Goal: Find specific page/section: Find specific page/section

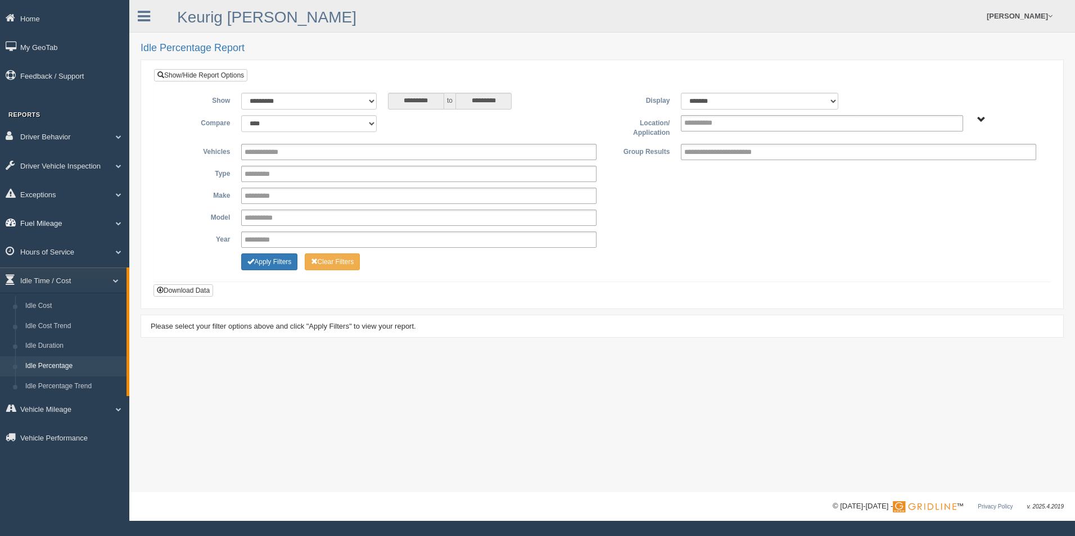
click at [116, 224] on span at bounding box center [114, 223] width 15 height 6
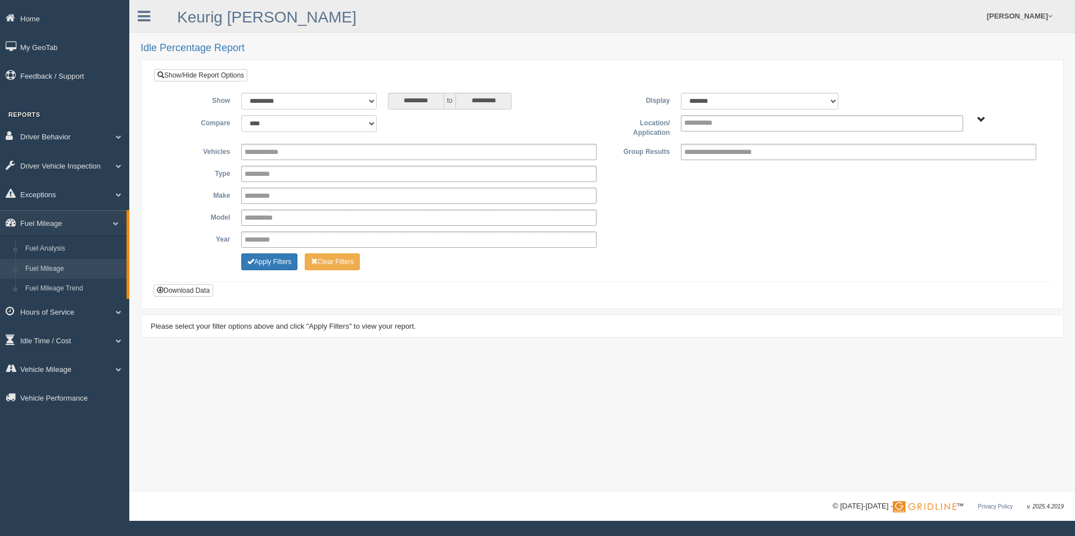
click at [80, 265] on link "Fuel Mileage" at bounding box center [73, 269] width 106 height 20
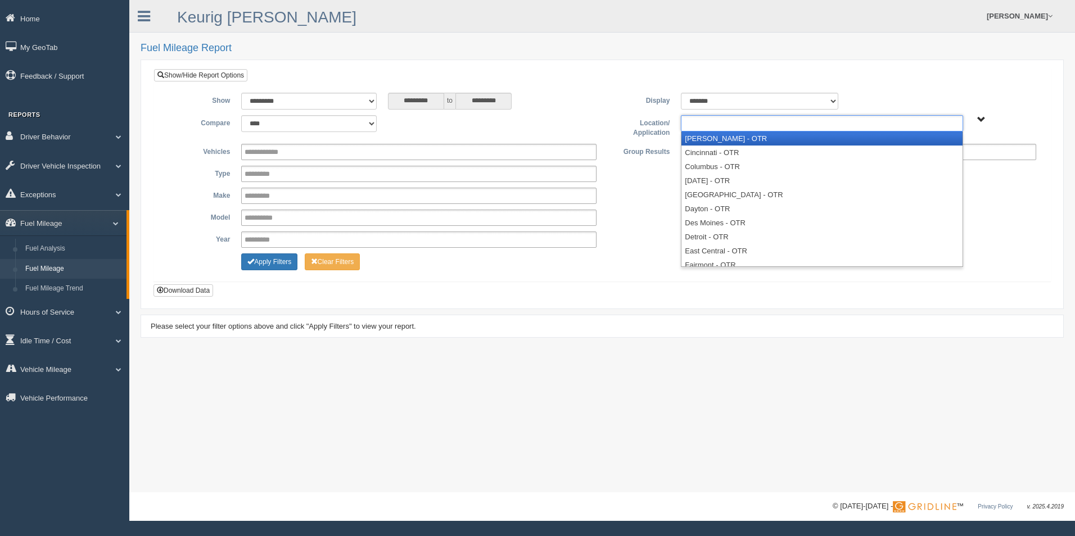
click at [726, 123] on input "text" at bounding box center [708, 123] width 48 height 14
click at [730, 136] on li "Beckley - OTR" at bounding box center [821, 139] width 281 height 14
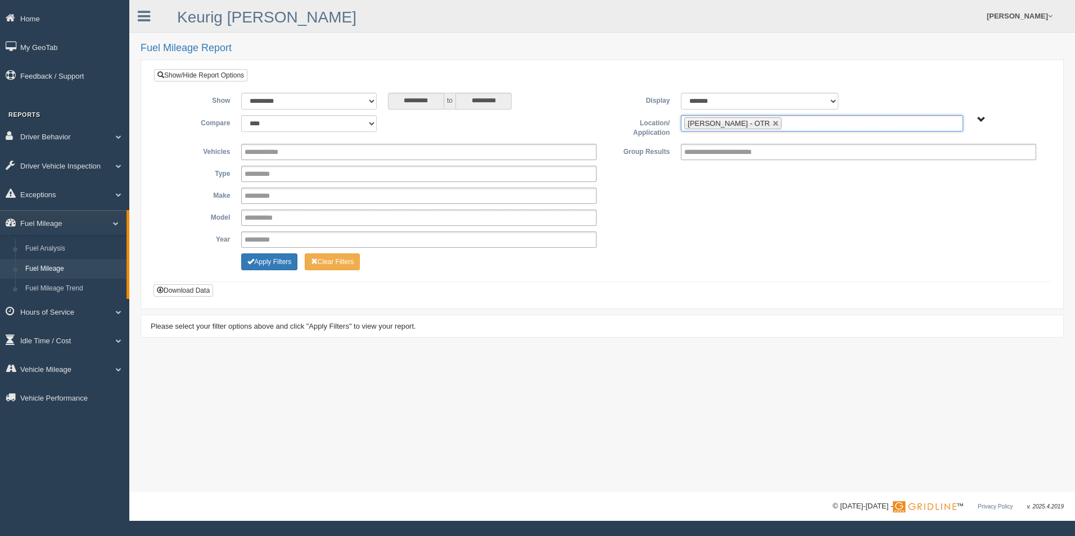
click at [781, 125] on ul "Beckley - OTR" at bounding box center [822, 123] width 282 height 16
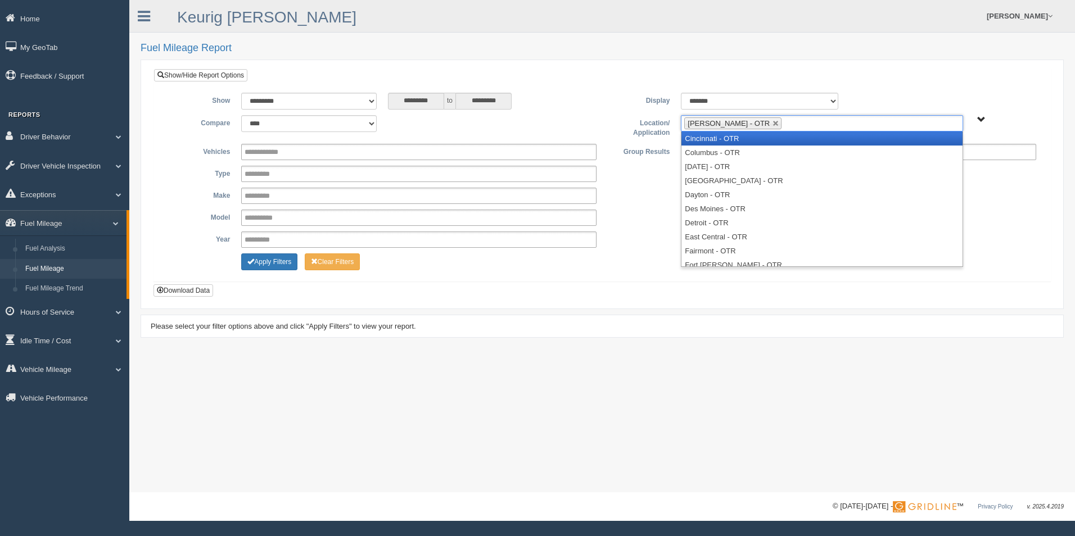
click at [774, 135] on li "Cincinnati - OTR" at bounding box center [821, 139] width 281 height 14
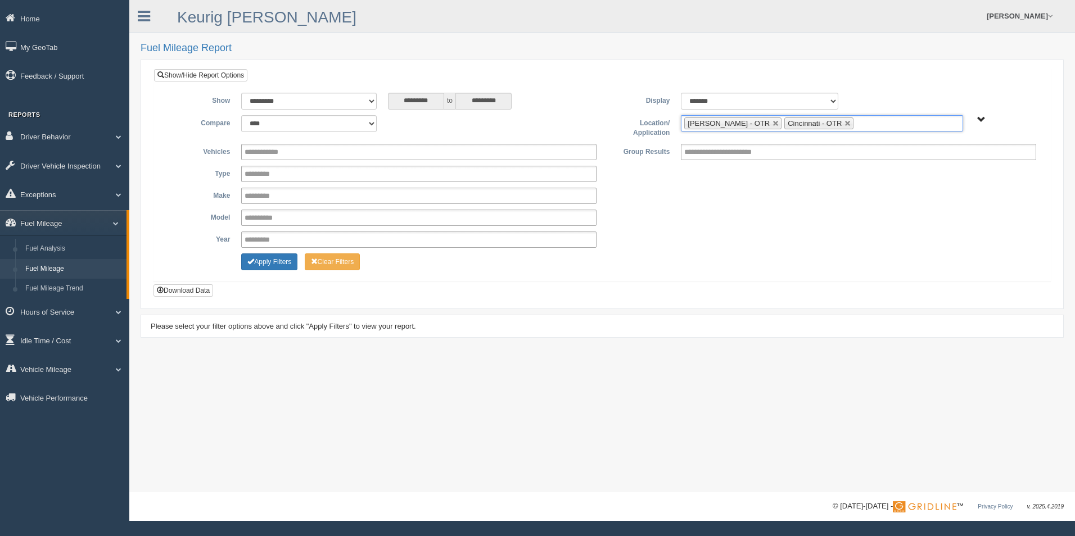
click at [866, 124] on ul "Beckley - OTR Cincinnati - OTR" at bounding box center [822, 123] width 282 height 16
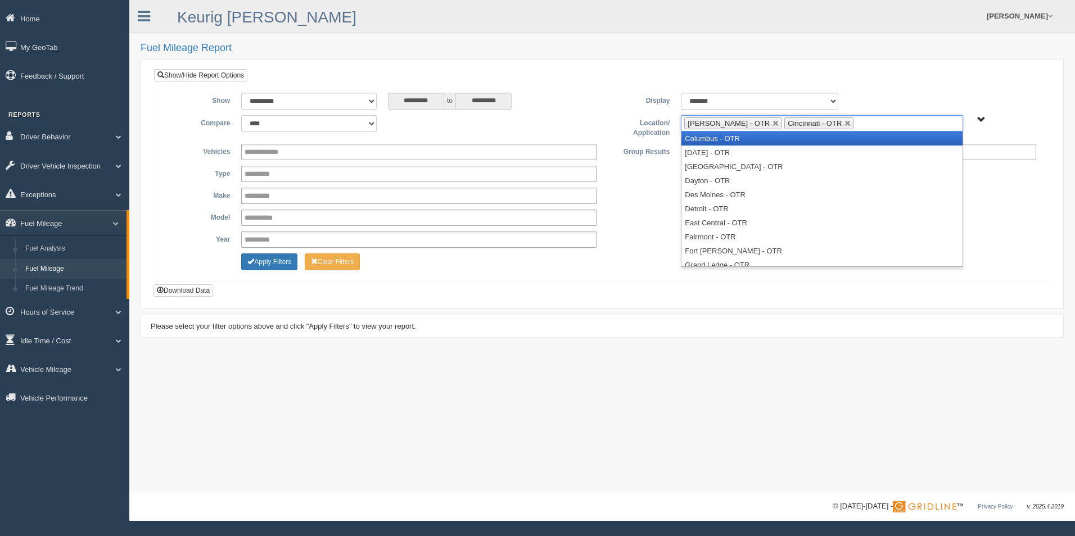
click at [815, 142] on li "Columbus - OTR" at bounding box center [821, 139] width 281 height 14
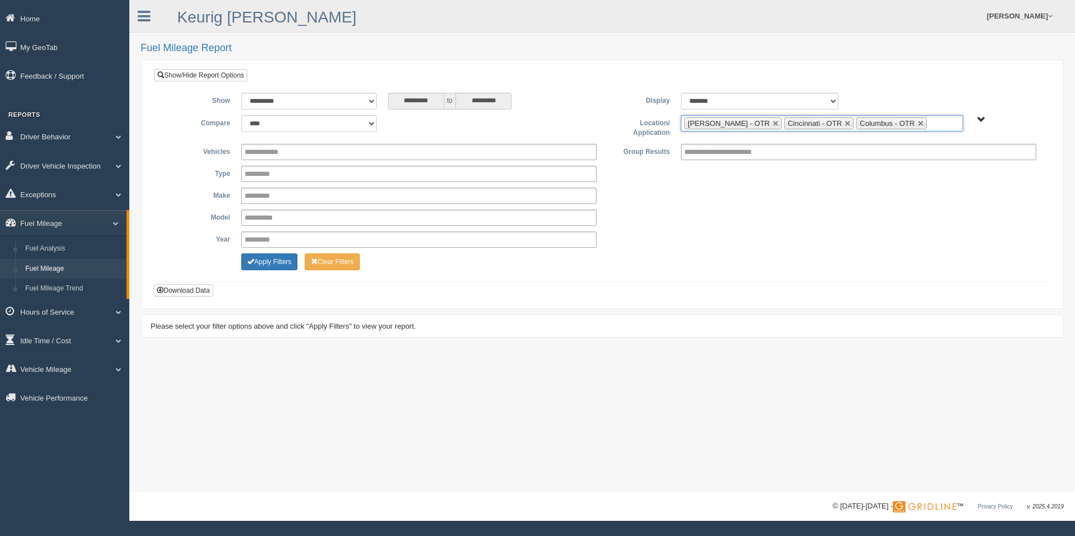
click at [904, 124] on ul "Beckley - OTR Cincinnati - OTR Columbus - OTR" at bounding box center [822, 123] width 282 height 16
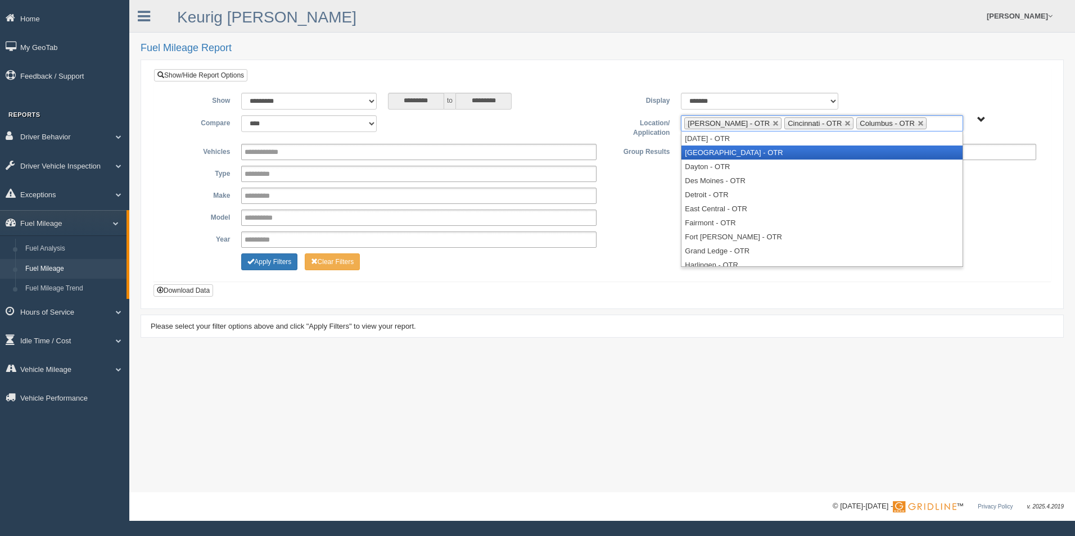
click at [840, 152] on li "Cranberry Township - OTR" at bounding box center [821, 153] width 281 height 14
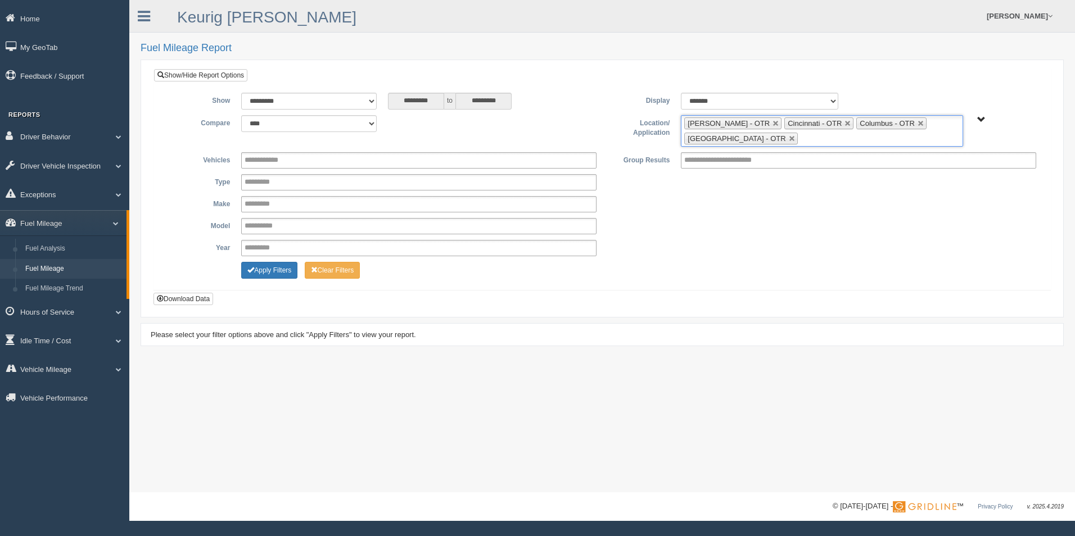
click at [807, 137] on ul "Beckley - OTR Cincinnati - OTR Columbus - OTR Cranberry Township - OTR" at bounding box center [822, 130] width 282 height 31
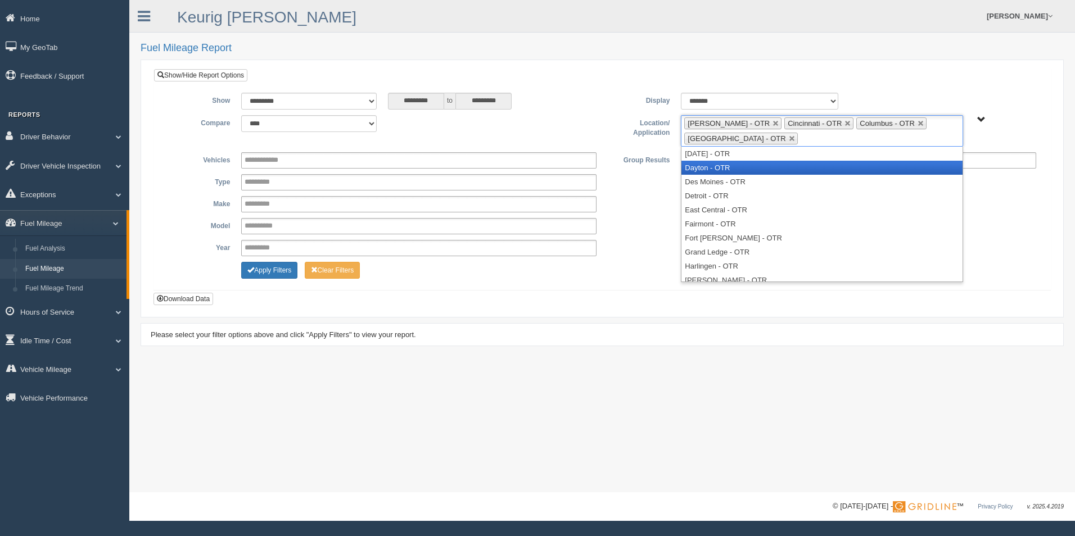
click at [772, 172] on li "Dayton - OTR" at bounding box center [821, 168] width 281 height 14
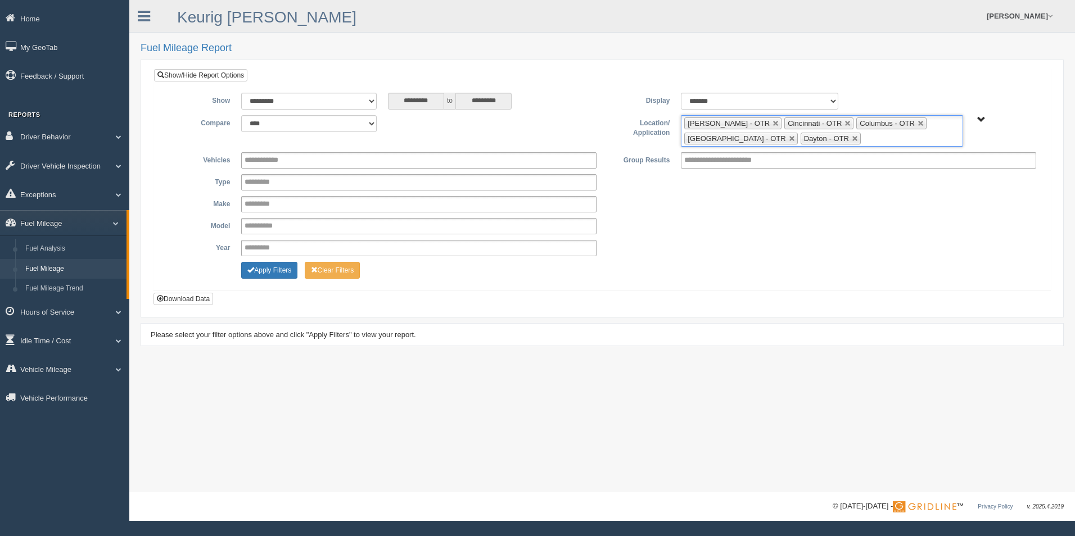
click at [870, 140] on ul "Beckley - OTR Cincinnati - OTR Columbus - OTR Cranberry Township - OTR Dayton -…" at bounding box center [822, 130] width 282 height 31
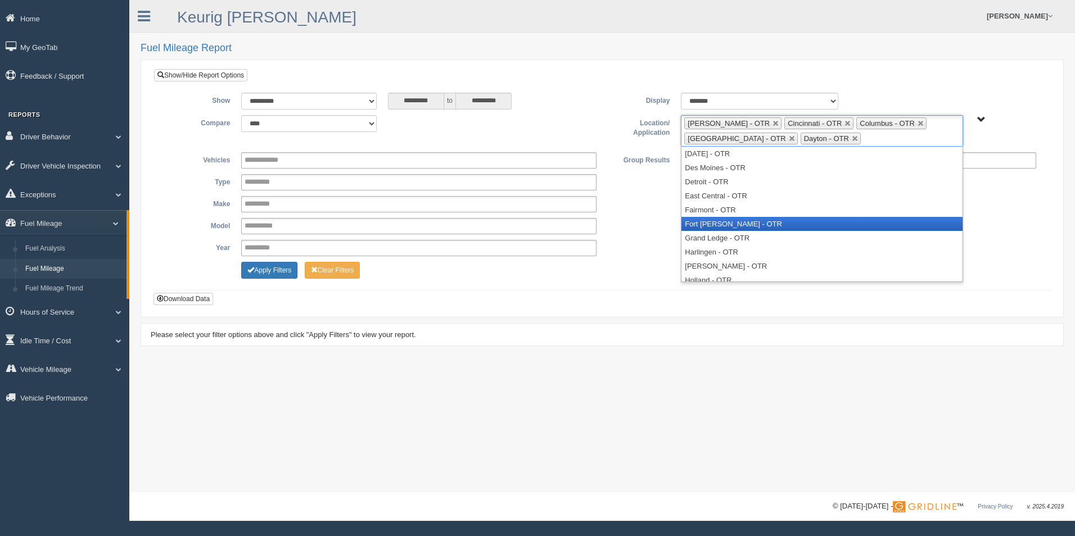
click at [788, 220] on li "Fort Wayne - OTR" at bounding box center [821, 224] width 281 height 14
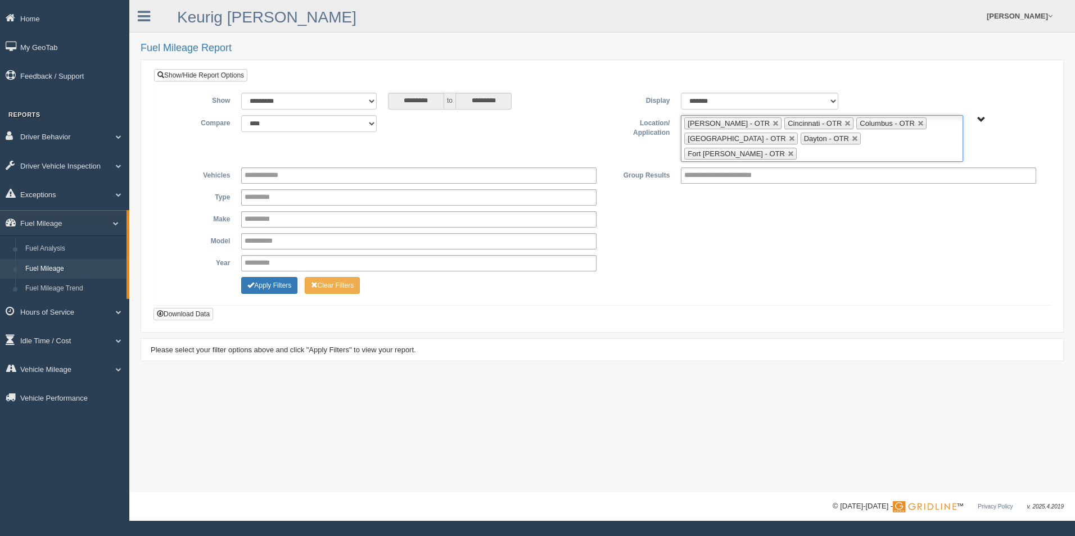
click at [949, 140] on ul "Beckley - OTR Cincinnati - OTR Columbus - OTR Cranberry Township - OTR Dayton -…" at bounding box center [822, 138] width 282 height 47
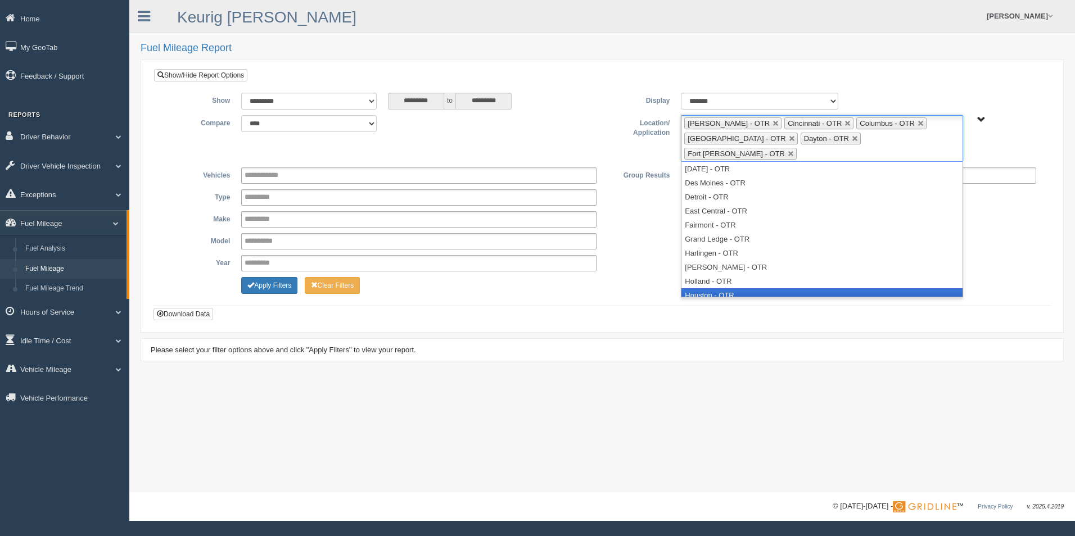
scroll to position [112, 0]
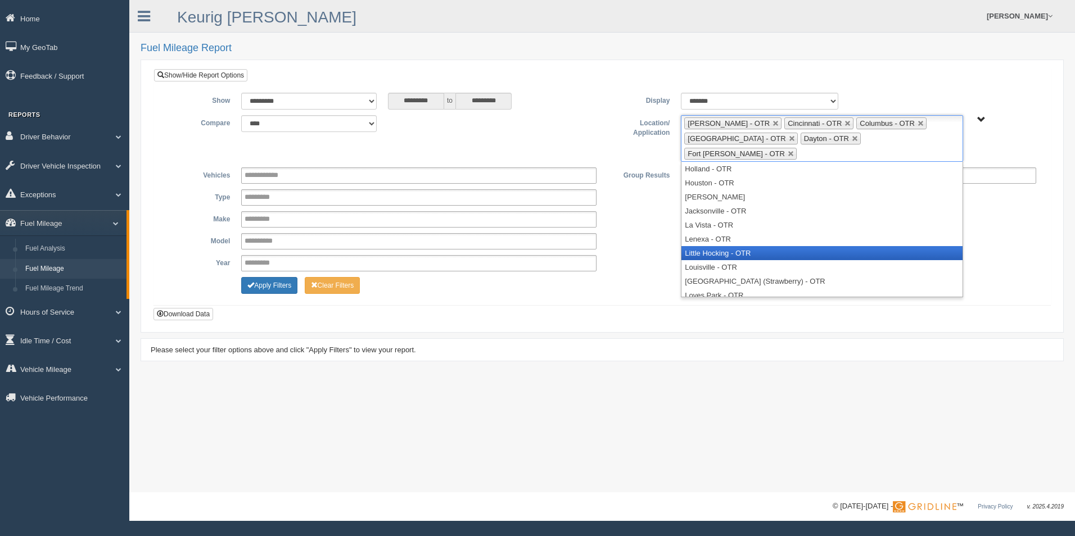
click at [756, 246] on li "Little Hocking - OTR" at bounding box center [821, 253] width 281 height 14
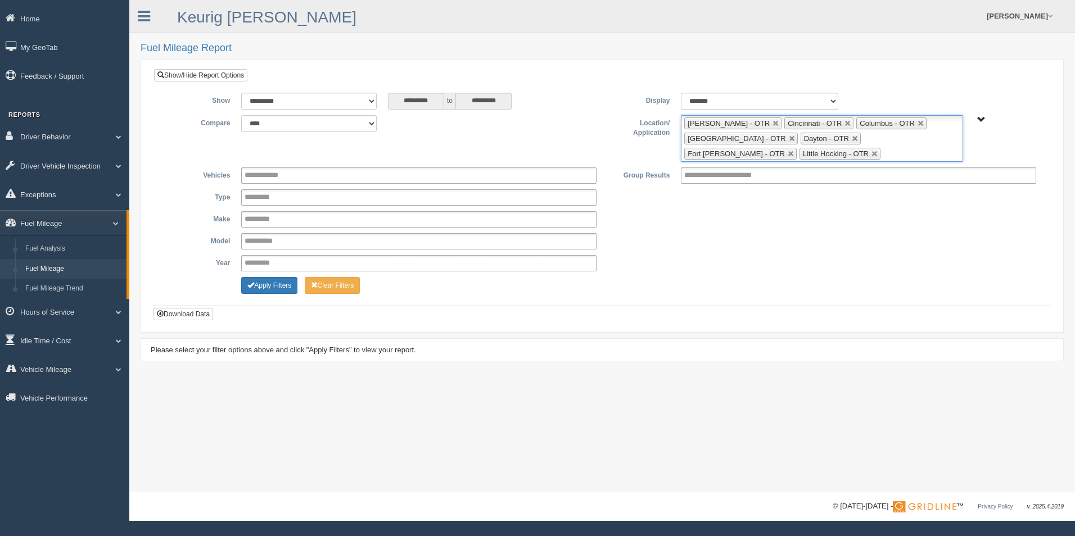
click at [807, 156] on ul "Beckley - OTR Cincinnati - OTR Columbus - OTR Cranberry Township - OTR Dayton -…" at bounding box center [822, 138] width 282 height 47
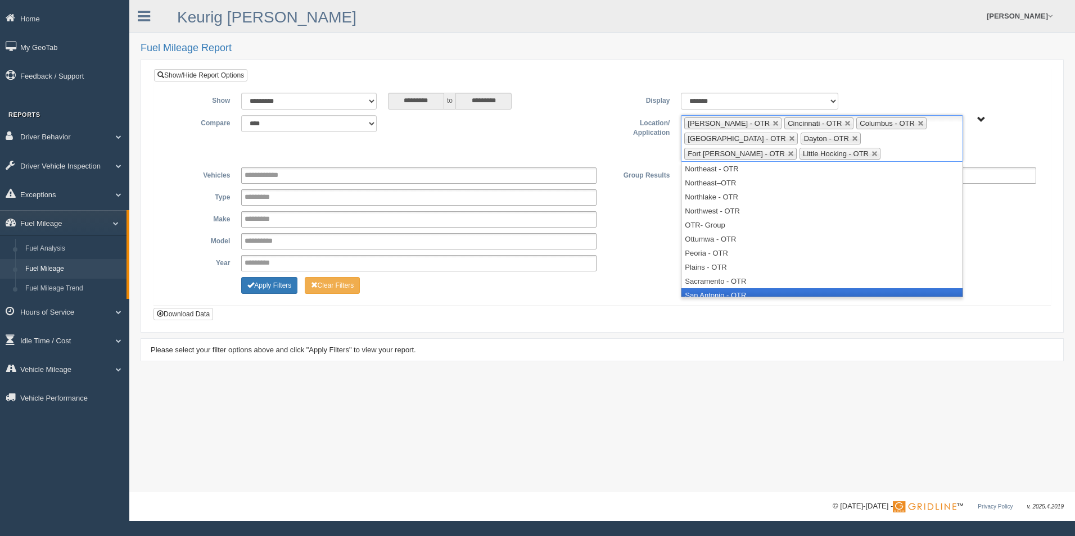
scroll to position [337, 0]
